Goal: Task Accomplishment & Management: Manage account settings

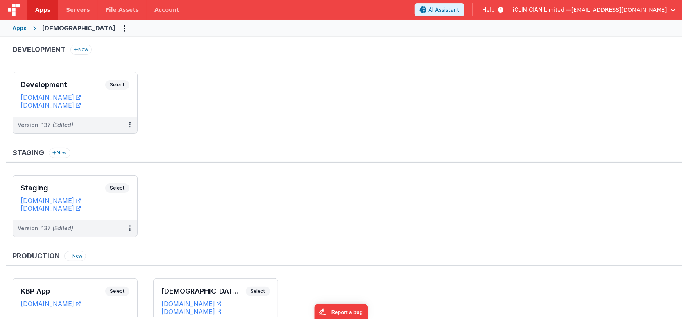
scroll to position [52, 0]
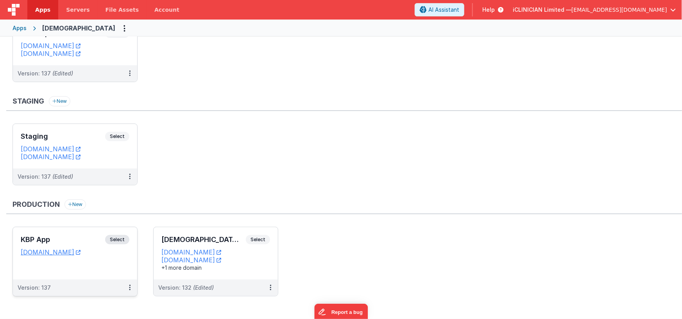
click at [118, 259] on div "KBP App Select URLs [DOMAIN_NAME]" at bounding box center [75, 253] width 124 height 52
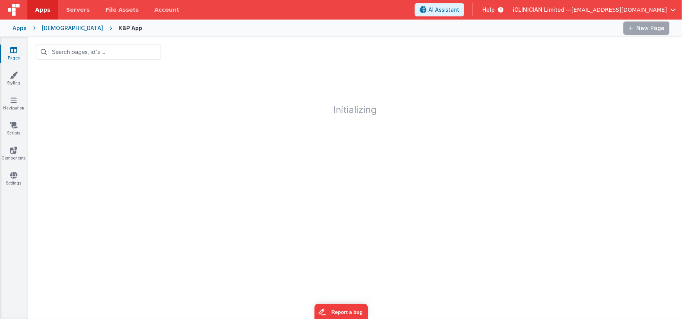
click at [59, 29] on div "[DEMOGRAPHIC_DATA]" at bounding box center [72, 28] width 61 height 8
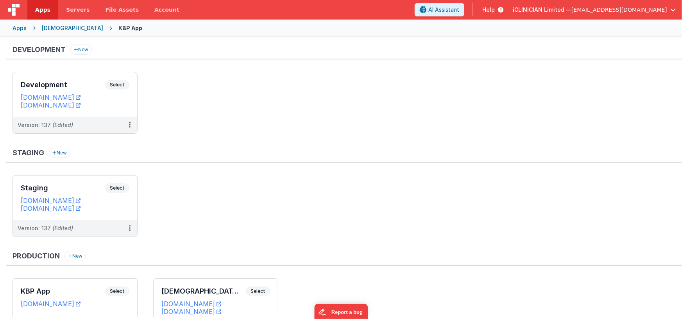
scroll to position [57, 0]
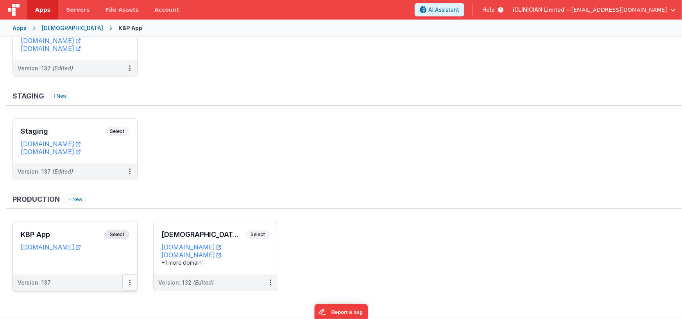
click at [130, 282] on icon at bounding box center [130, 282] width 2 height 0
click at [106, 238] on link "Edit" at bounding box center [102, 239] width 69 height 14
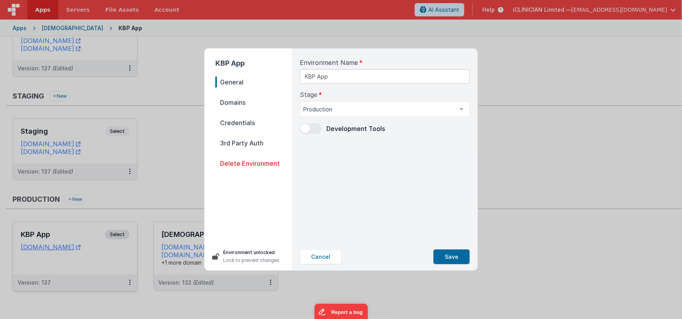
click at [247, 118] on span "Credentials" at bounding box center [253, 122] width 77 height 11
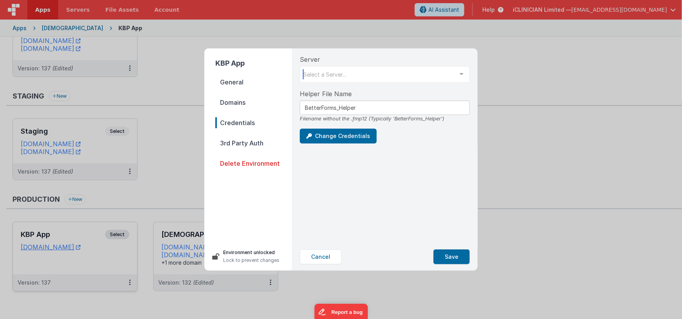
click at [353, 73] on div "Select a Server..." at bounding box center [385, 74] width 170 height 17
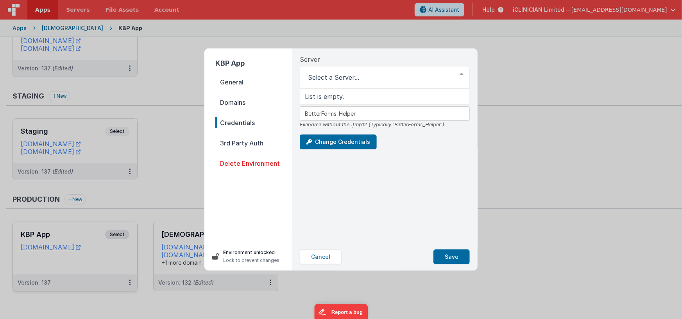
click at [377, 187] on div "Server List is empty. Helper File Name BetterForms_Helper Filename without the …" at bounding box center [384, 145] width 182 height 194
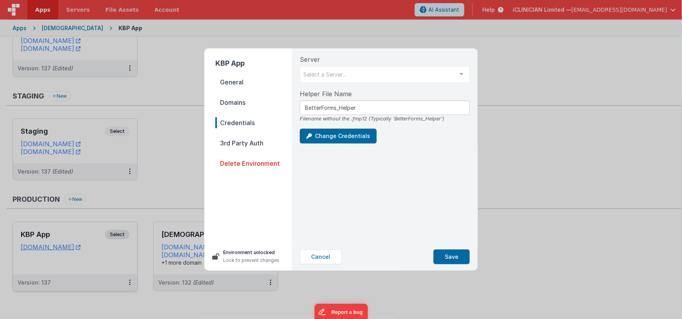
click at [377, 187] on div "Server Select a Server... List is empty. Helper File Name BetterForms_Helper Fi…" at bounding box center [384, 145] width 182 height 194
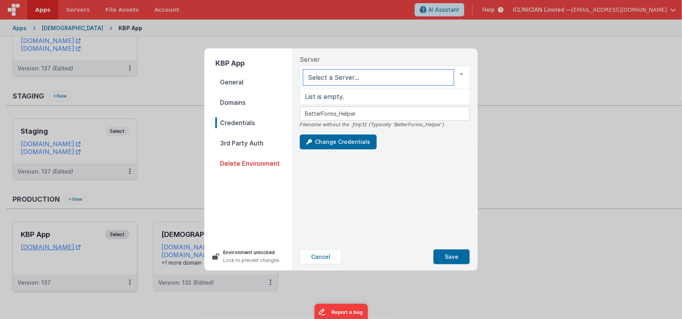
click at [350, 71] on div at bounding box center [385, 77] width 170 height 23
click at [403, 175] on div "Server List is empty. Helper File Name BetterForms_Helper Filename without the …" at bounding box center [384, 145] width 182 height 194
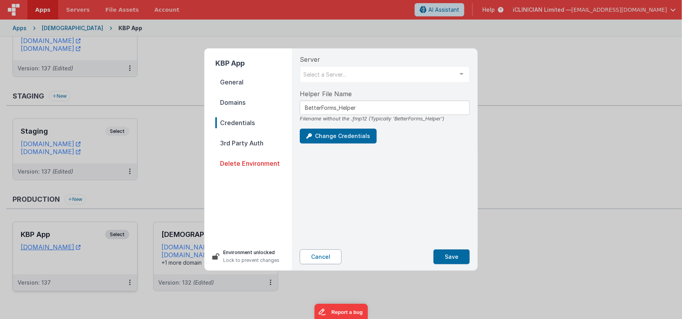
click at [314, 262] on button "Cancel" at bounding box center [321, 256] width 42 height 15
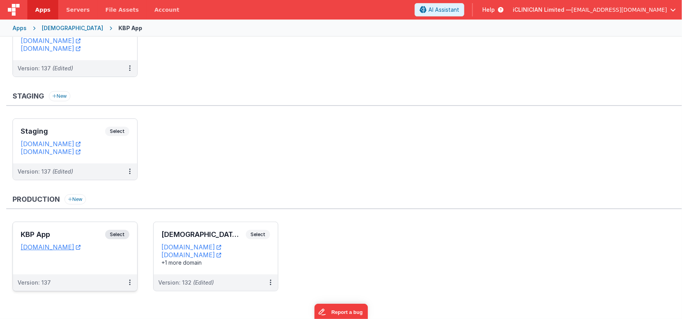
click at [334, 250] on ul "KBP App Select URLs [DOMAIN_NAME] Version: 137 iCLINICIAN App Select URLs [DOMA…" at bounding box center [346, 259] width 669 height 77
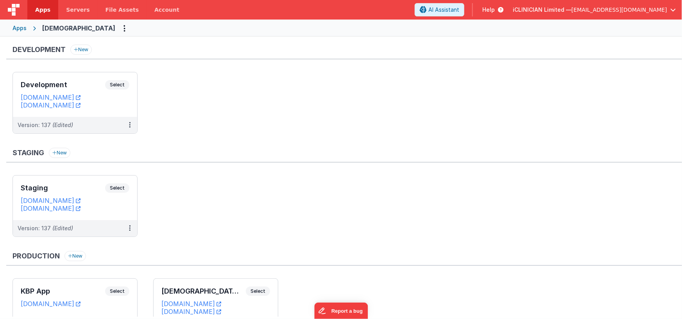
scroll to position [57, 0]
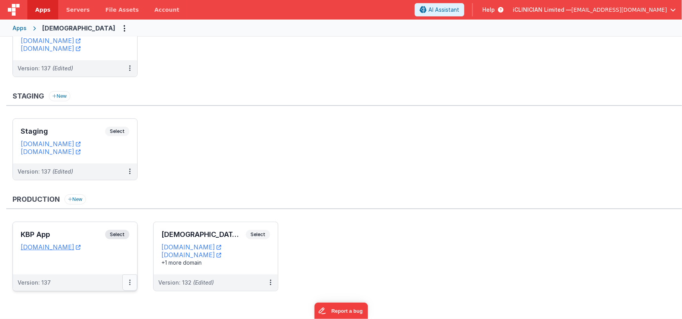
click at [131, 282] on button at bounding box center [129, 282] width 15 height 16
click at [107, 227] on link "Edit" at bounding box center [102, 225] width 69 height 14
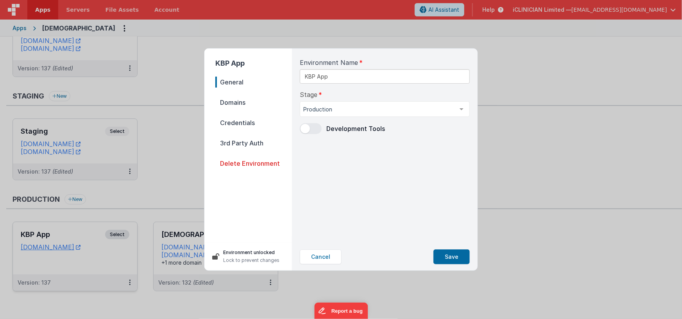
click at [245, 121] on span "Credentials" at bounding box center [253, 122] width 77 height 11
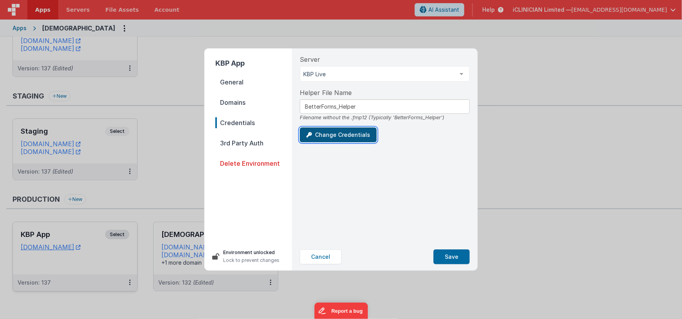
click at [353, 137] on button "Change Credentials" at bounding box center [338, 134] width 77 height 15
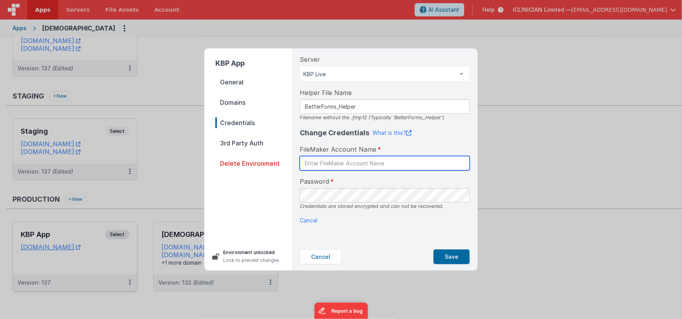
click at [360, 166] on input "text" at bounding box center [385, 163] width 170 height 14
type input "BetterForms"
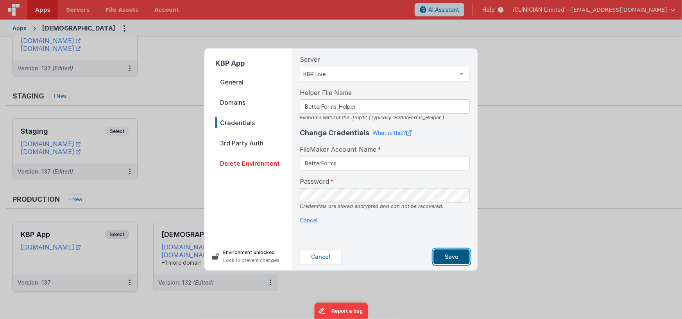
click at [451, 252] on button "Save" at bounding box center [451, 256] width 36 height 15
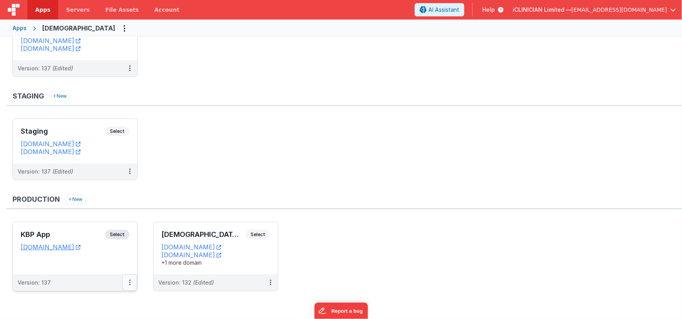
click at [132, 280] on button at bounding box center [129, 282] width 15 height 16
click at [110, 240] on link "Edit" at bounding box center [102, 239] width 69 height 14
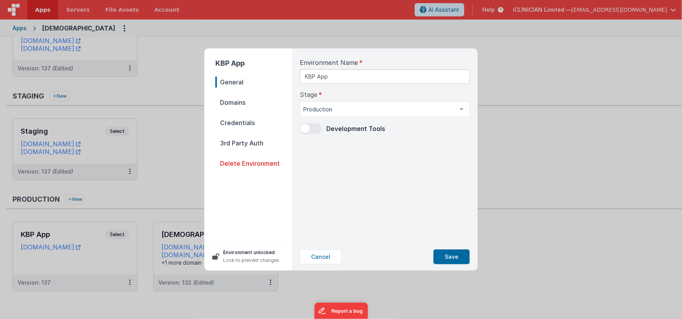
click at [249, 121] on span "Credentials" at bounding box center [253, 122] width 77 height 11
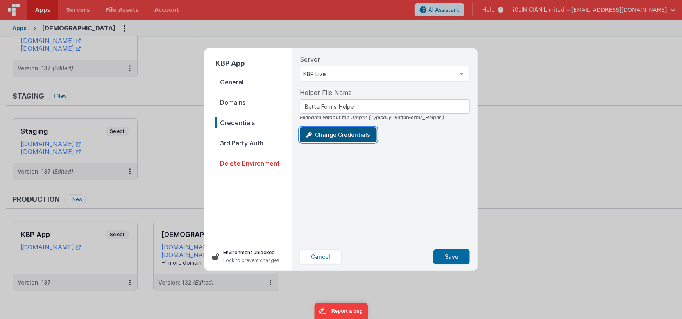
click at [336, 130] on button "Change Credentials" at bounding box center [338, 134] width 77 height 15
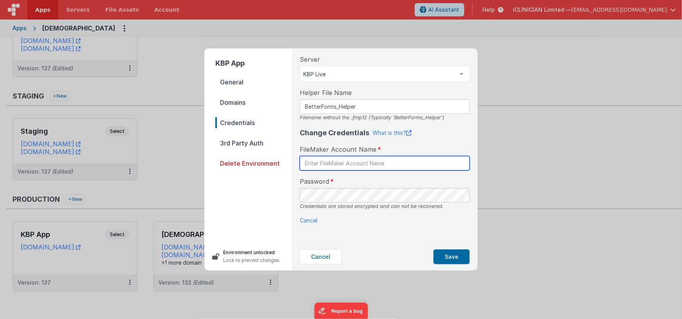
click at [342, 164] on input "text" at bounding box center [385, 163] width 170 height 14
type input "BetterForms"
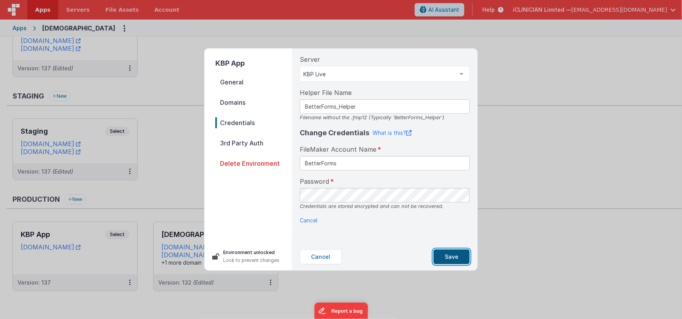
click at [455, 257] on button "Save" at bounding box center [451, 256] width 36 height 15
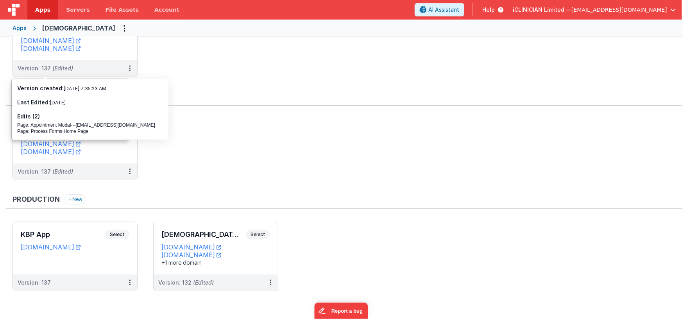
click at [22, 28] on div "Apps" at bounding box center [19, 28] width 14 height 8
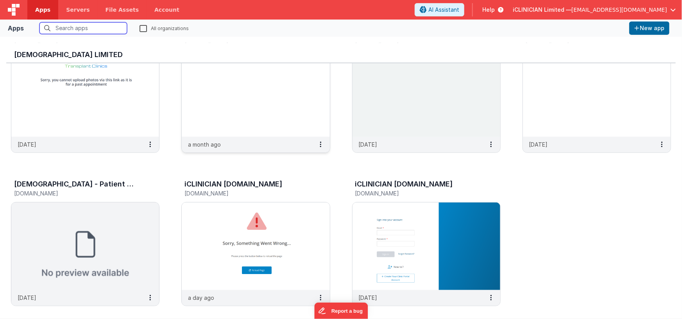
scroll to position [215, 0]
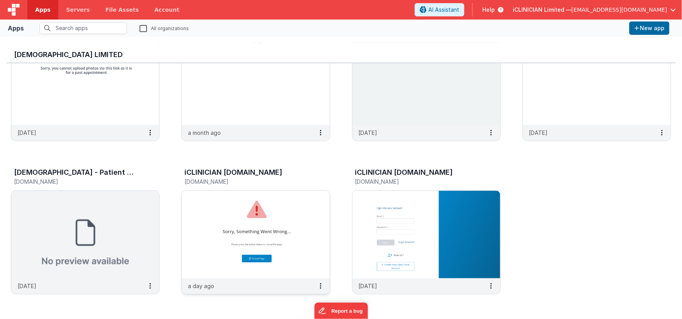
click at [303, 225] on img at bounding box center [256, 234] width 148 height 87
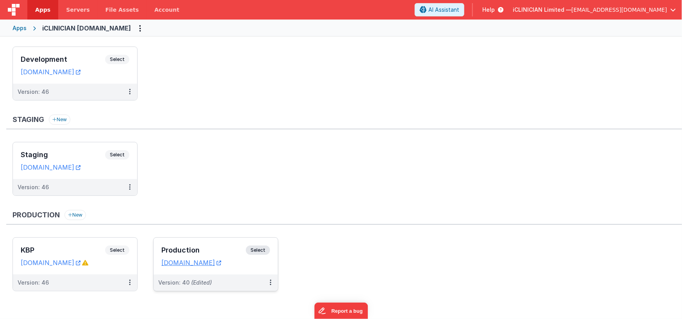
scroll to position [21, 0]
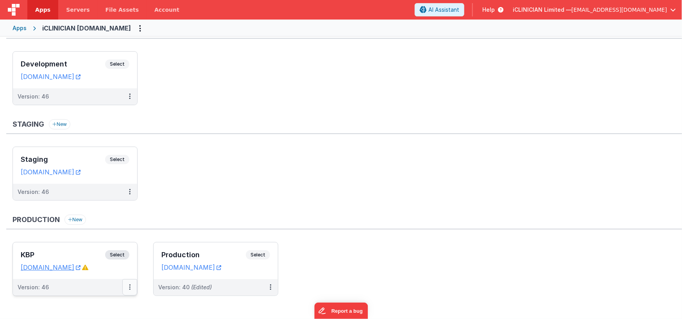
click at [131, 285] on button at bounding box center [129, 287] width 15 height 16
click at [95, 244] on link "Edit" at bounding box center [102, 244] width 69 height 14
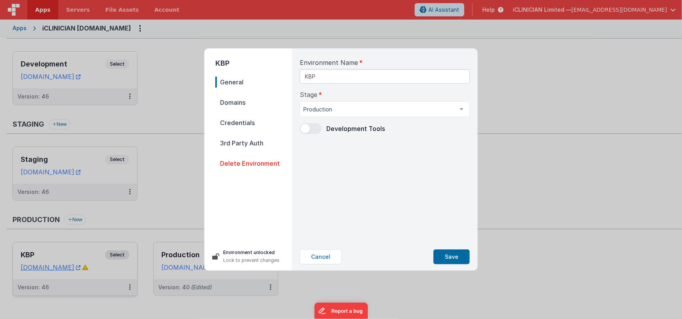
click at [255, 123] on span "Credentials" at bounding box center [253, 122] width 77 height 11
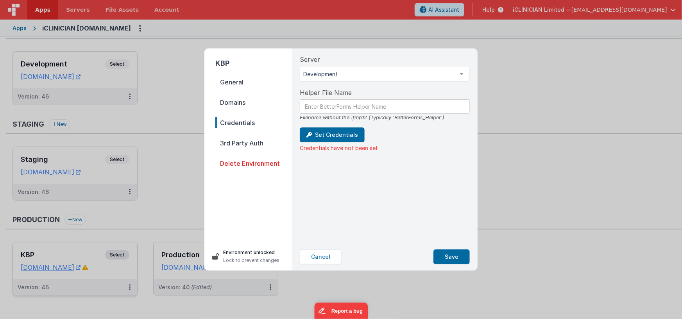
click at [244, 96] on nav "General Domains Credentials 3rd Party Auth Delete Environment" at bounding box center [253, 156] width 77 height 159
click at [223, 100] on span "Domains" at bounding box center [253, 102] width 77 height 11
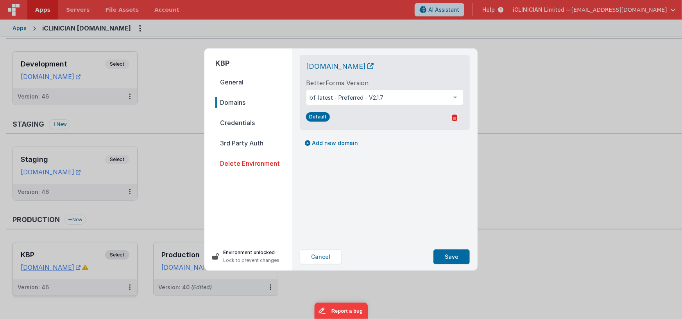
click at [454, 117] on icon at bounding box center [453, 117] width 5 height 6
click at [424, 117] on button "Yes, Delete" at bounding box center [416, 117] width 45 height 13
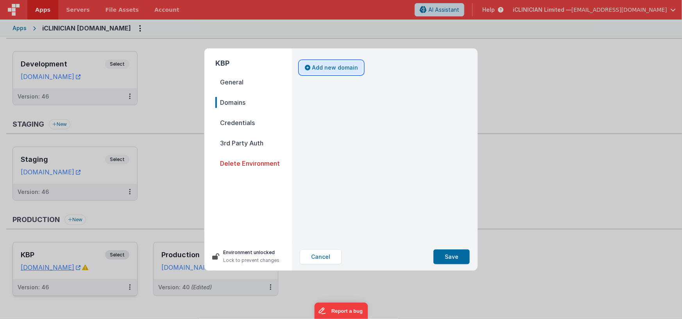
click at [335, 67] on button "Add new domain" at bounding box center [331, 67] width 63 height 13
select select "fmbetterforms.com"
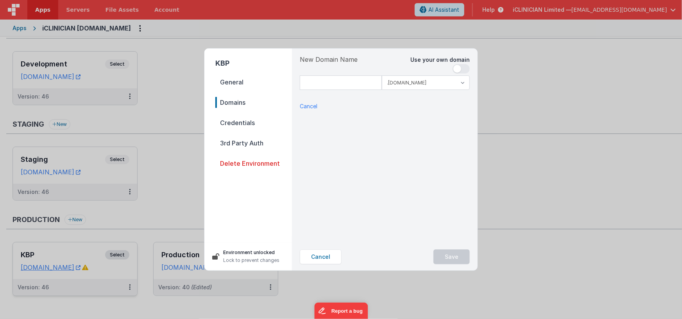
click at [467, 66] on span at bounding box center [460, 68] width 17 height 9
click at [375, 87] on input at bounding box center [385, 82] width 170 height 14
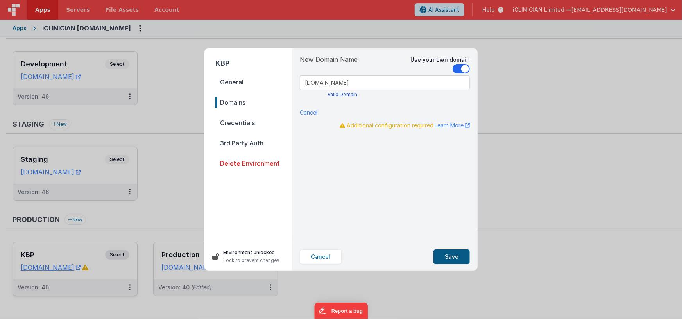
type input "appointments.karenbetts.com"
click at [446, 257] on button "Save" at bounding box center [451, 256] width 36 height 15
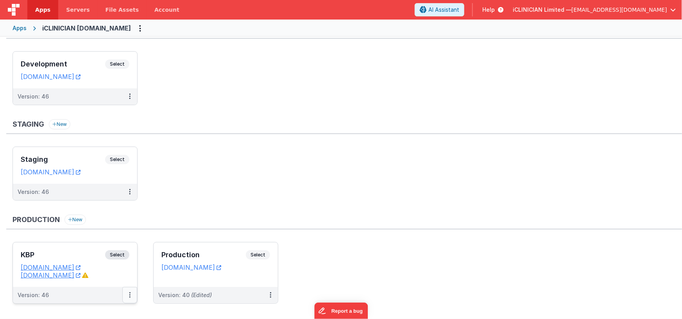
click at [131, 295] on button at bounding box center [129, 295] width 15 height 16
click at [109, 250] on link "Edit" at bounding box center [102, 251] width 69 height 14
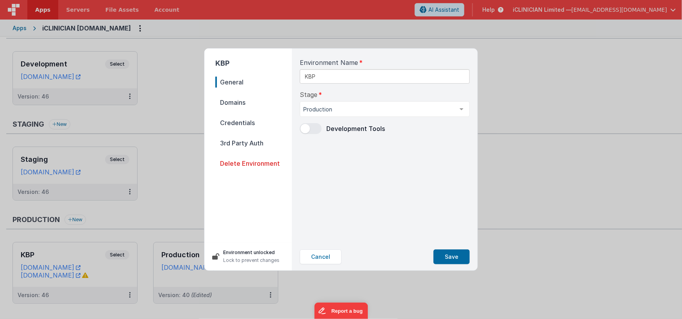
click at [234, 104] on span "Domains" at bounding box center [253, 102] width 77 height 11
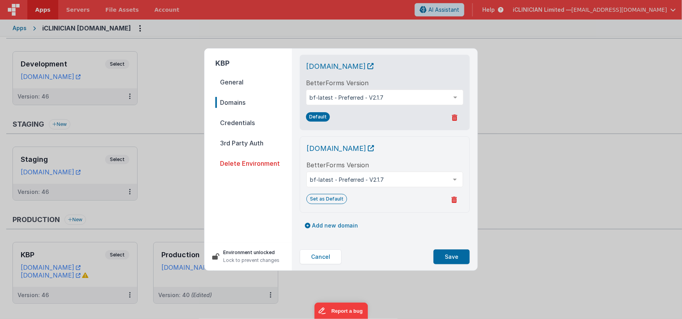
scroll to position [1, 0]
click at [333, 198] on button "Set as Default" at bounding box center [326, 198] width 41 height 10
click at [456, 117] on icon at bounding box center [453, 117] width 5 height 6
click at [423, 117] on button "Yes, Delete" at bounding box center [416, 117] width 45 height 13
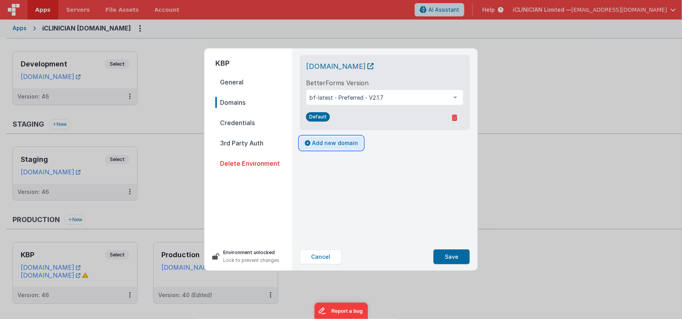
click at [327, 141] on button "Add new domain" at bounding box center [331, 142] width 63 height 13
select select "fmbetterforms.com"
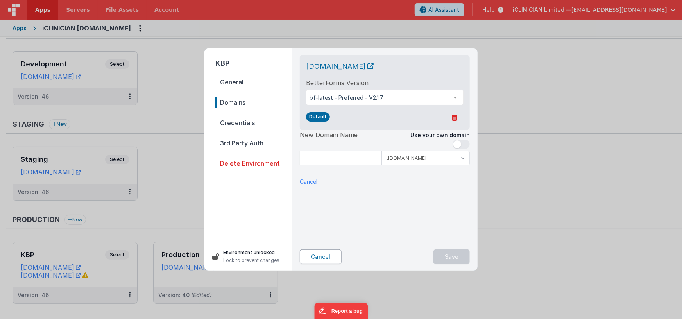
click at [311, 259] on button "Cancel" at bounding box center [321, 256] width 42 height 15
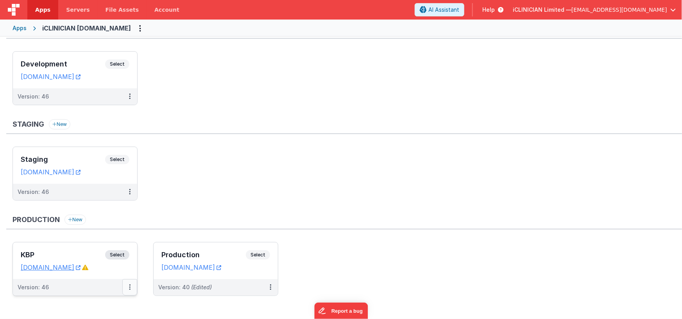
click at [129, 287] on icon at bounding box center [130, 287] width 2 height 0
click at [111, 246] on link "Edit" at bounding box center [102, 244] width 69 height 14
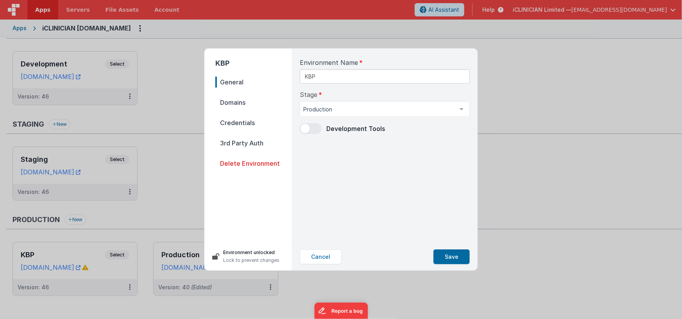
click at [239, 122] on span "Credentials" at bounding box center [253, 122] width 77 height 11
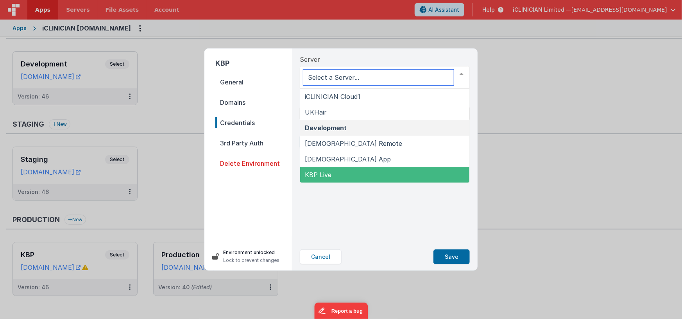
click at [343, 171] on span "KBP Live" at bounding box center [384, 175] width 169 height 16
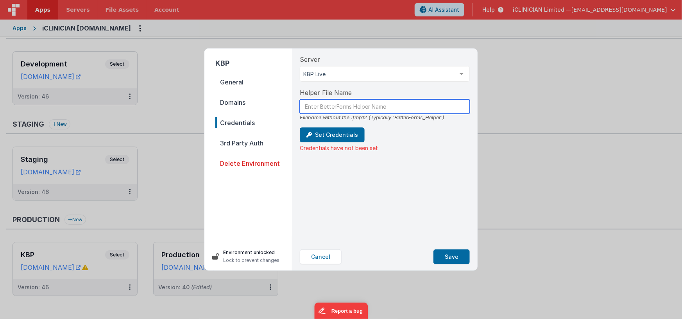
click at [344, 107] on input "text" at bounding box center [385, 106] width 170 height 14
type input "BetterForms_Helper"
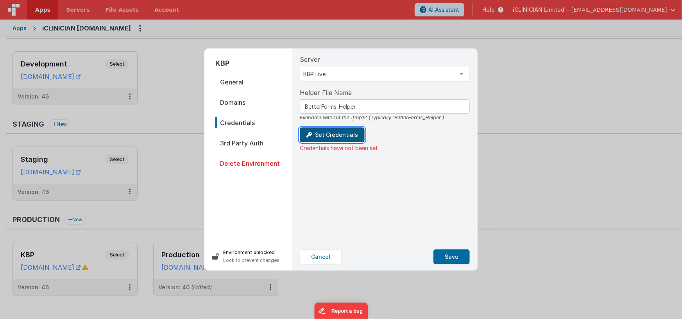
click at [330, 132] on button "Set Credentials" at bounding box center [332, 134] width 65 height 15
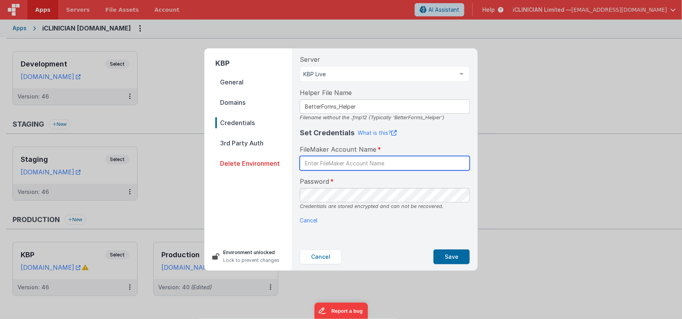
click at [327, 163] on input "text" at bounding box center [385, 163] width 170 height 14
type input "BetterForms"
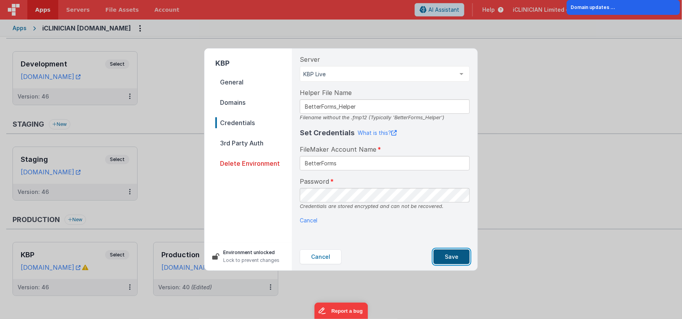
click at [455, 257] on button "Save" at bounding box center [451, 256] width 36 height 15
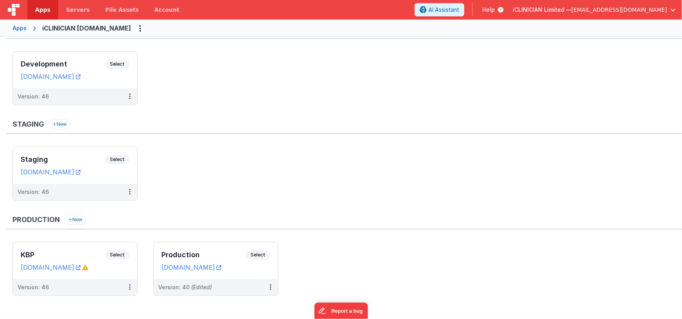
click at [18, 29] on div "Apps" at bounding box center [19, 28] width 14 height 8
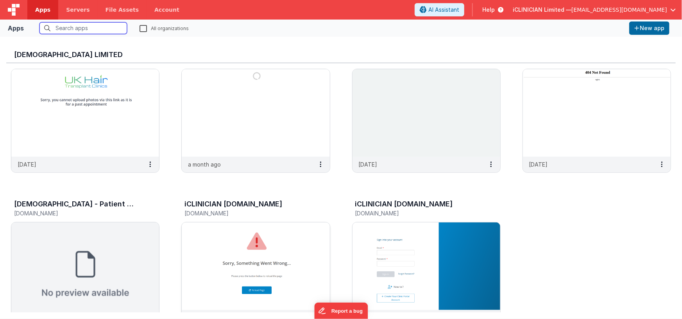
scroll to position [215, 0]
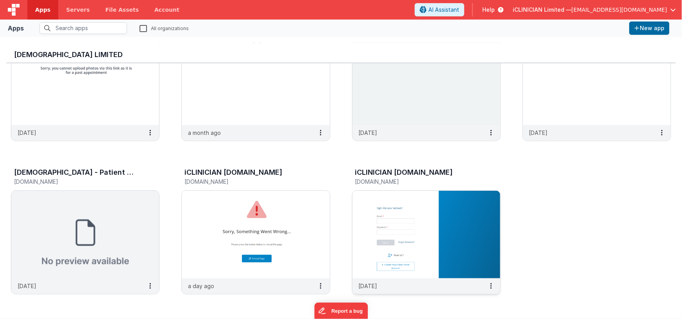
click at [404, 230] on img at bounding box center [426, 234] width 148 height 87
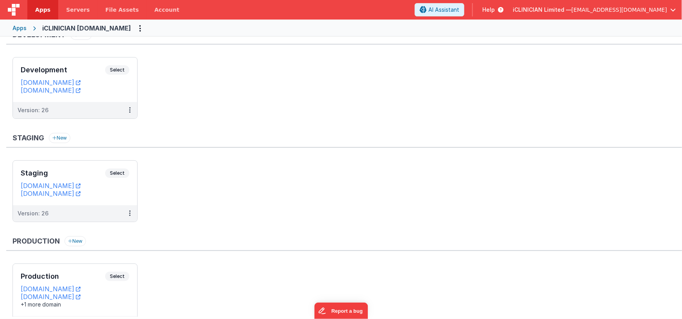
scroll to position [28, 0]
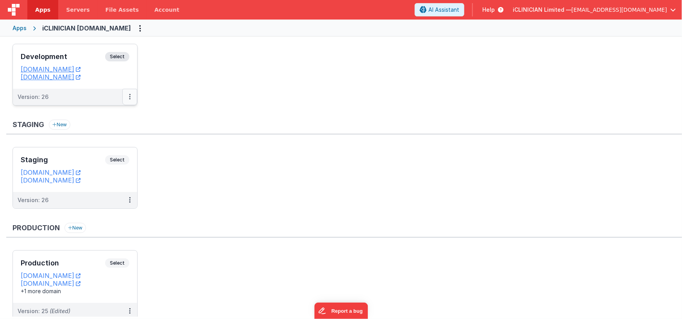
click at [129, 97] on icon at bounding box center [130, 96] width 2 height 0
click at [107, 143] on link "Deploy..." at bounding box center [102, 143] width 69 height 14
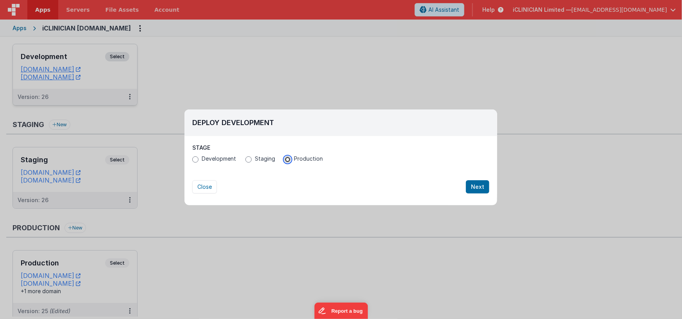
click at [285, 159] on input "Production" at bounding box center [287, 159] width 6 height 6
radio input "true"
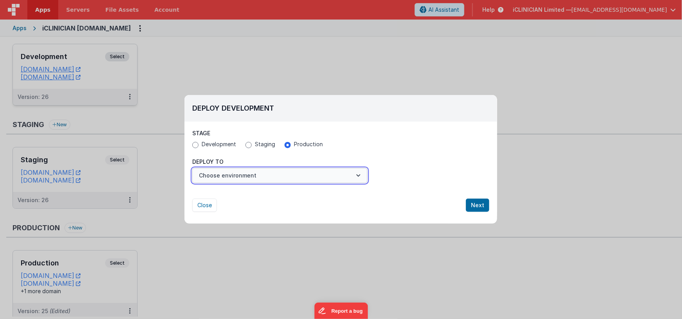
click at [253, 177] on button "Choose environment" at bounding box center [279, 175] width 175 height 15
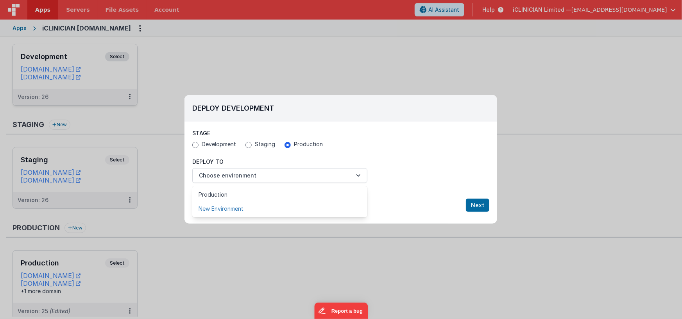
click at [239, 209] on link "New Environment" at bounding box center [279, 209] width 175 height 14
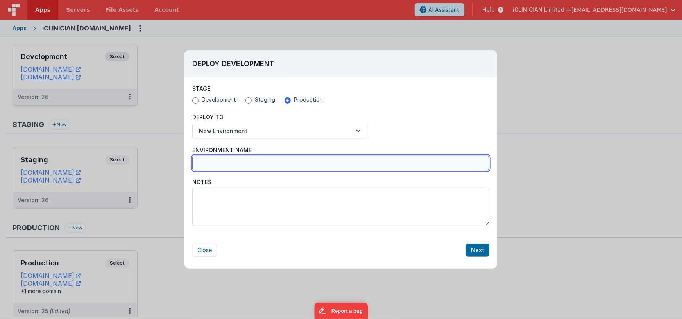
click at [296, 168] on input "Environment Name" at bounding box center [340, 162] width 297 height 15
type input "KBP Live"
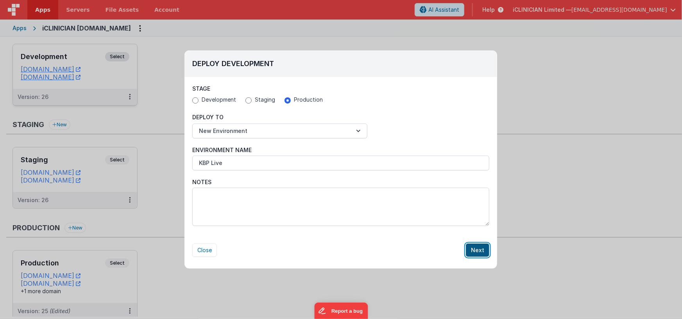
click at [478, 250] on button "Next" at bounding box center [477, 249] width 23 height 13
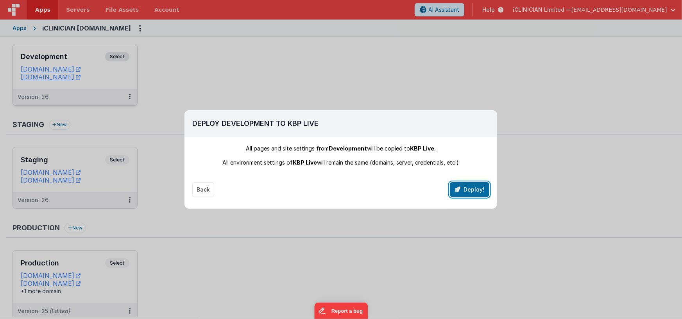
click at [458, 191] on icon "button" at bounding box center [457, 189] width 5 height 5
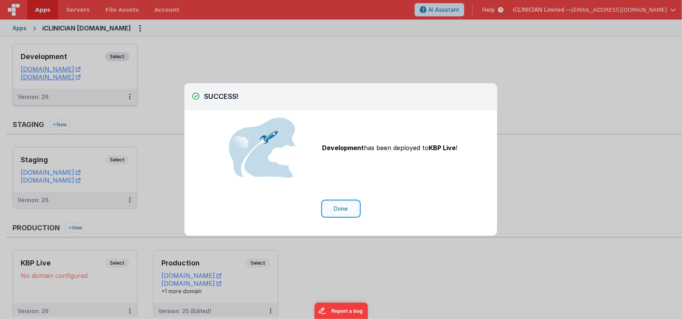
click at [344, 208] on button "Done" at bounding box center [341, 208] width 36 height 15
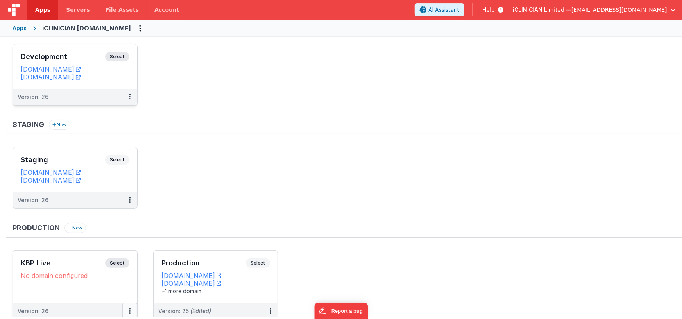
click at [134, 308] on button at bounding box center [129, 311] width 15 height 16
click at [110, 268] on link "Edit" at bounding box center [102, 267] width 69 height 14
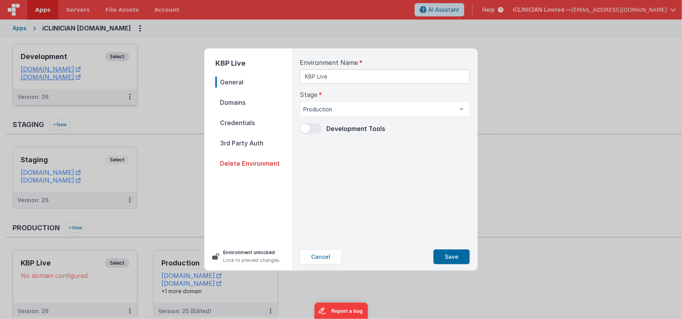
click at [243, 100] on span "Domains" at bounding box center [253, 102] width 77 height 11
select select "fmbetterforms.com"
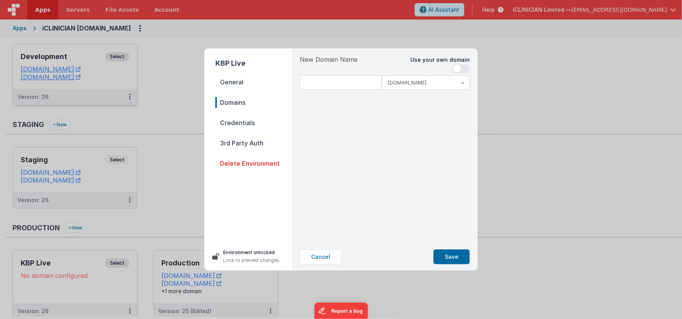
click at [464, 68] on span at bounding box center [460, 68] width 17 height 9
click at [376, 82] on input at bounding box center [385, 82] width 170 height 14
type input "clientportal.karenbetts.com"
click at [246, 121] on span "Credentials" at bounding box center [253, 122] width 77 height 11
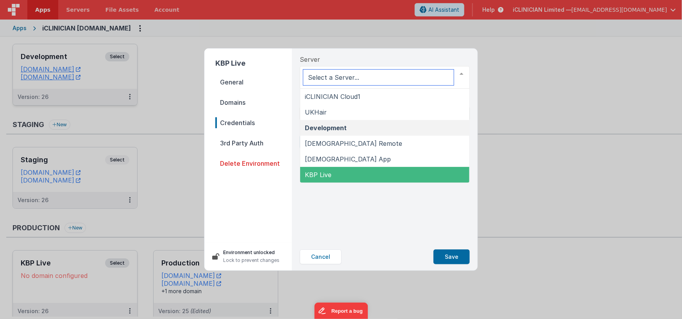
click at [341, 171] on span "KBP Live" at bounding box center [384, 175] width 169 height 16
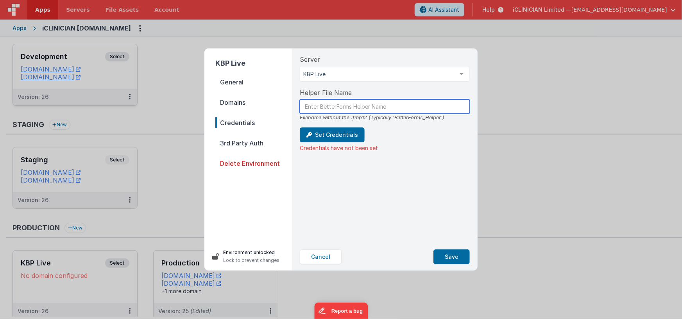
click at [337, 105] on input "text" at bounding box center [385, 106] width 170 height 14
type input "BetterForms_Helper_Portal"
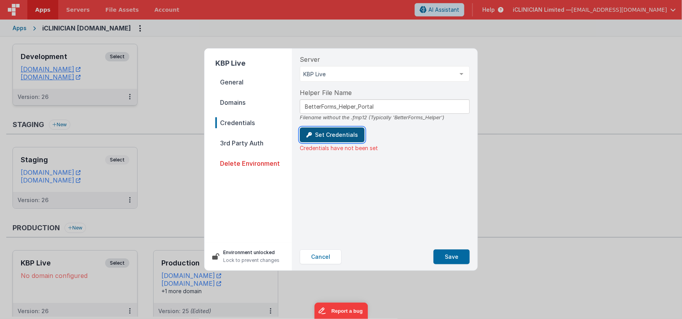
click at [321, 138] on button "Set Credentials" at bounding box center [332, 134] width 65 height 15
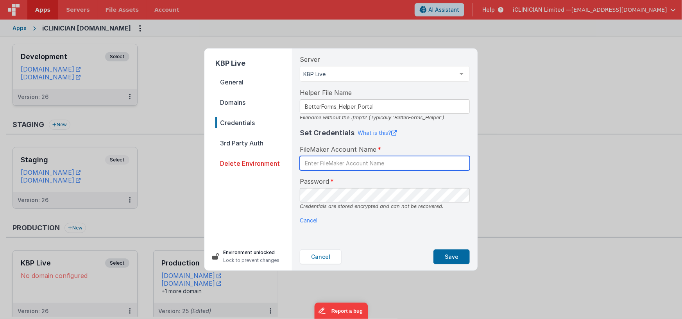
click at [326, 163] on input "text" at bounding box center [385, 163] width 170 height 14
type input "BetterForms"
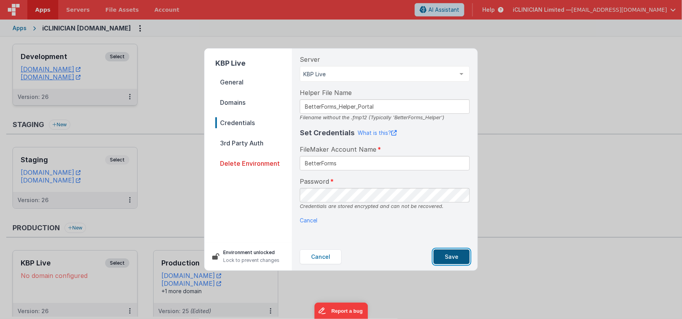
click at [453, 258] on button "Save" at bounding box center [451, 256] width 36 height 15
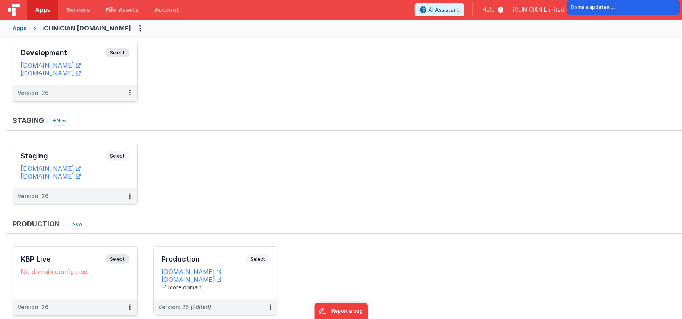
scroll to position [57, 0]
